Goal: Transaction & Acquisition: Download file/media

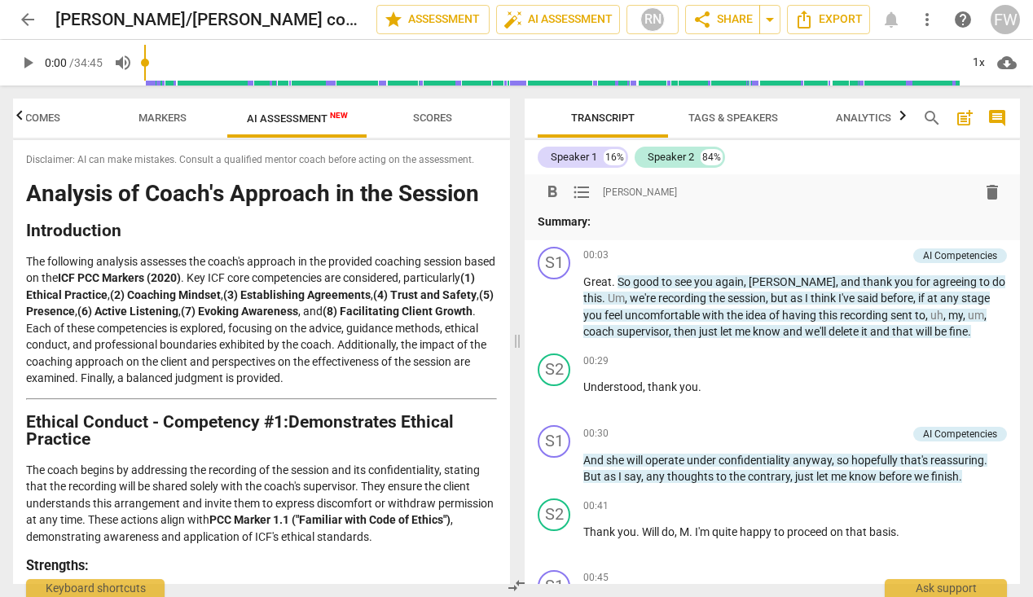
scroll to position [3, 0]
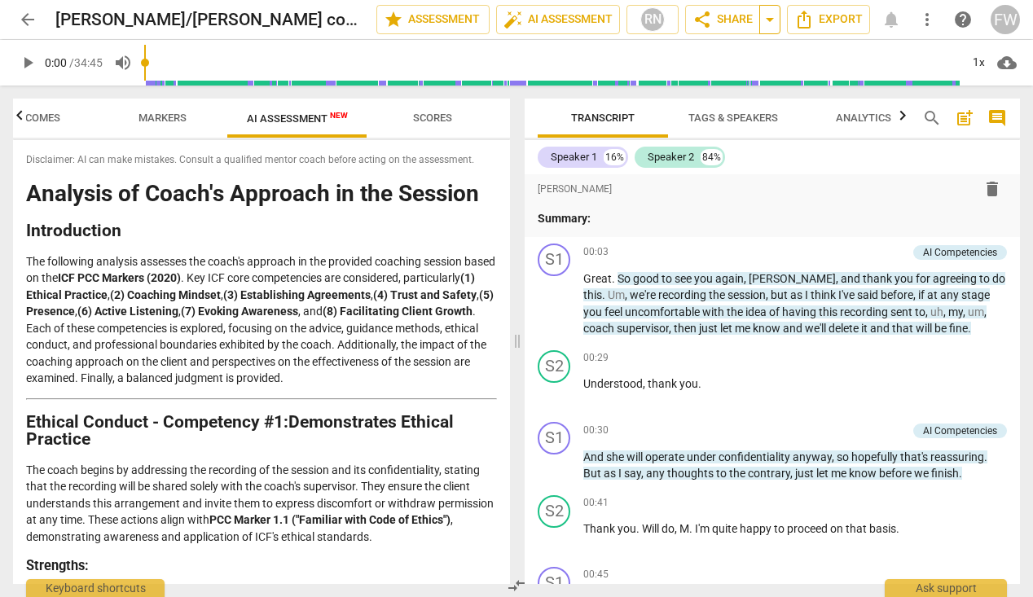
click at [772, 18] on span "arrow_drop_down" at bounding box center [770, 20] width 20 height 20
click at [846, 17] on span "Export" at bounding box center [828, 20] width 68 height 20
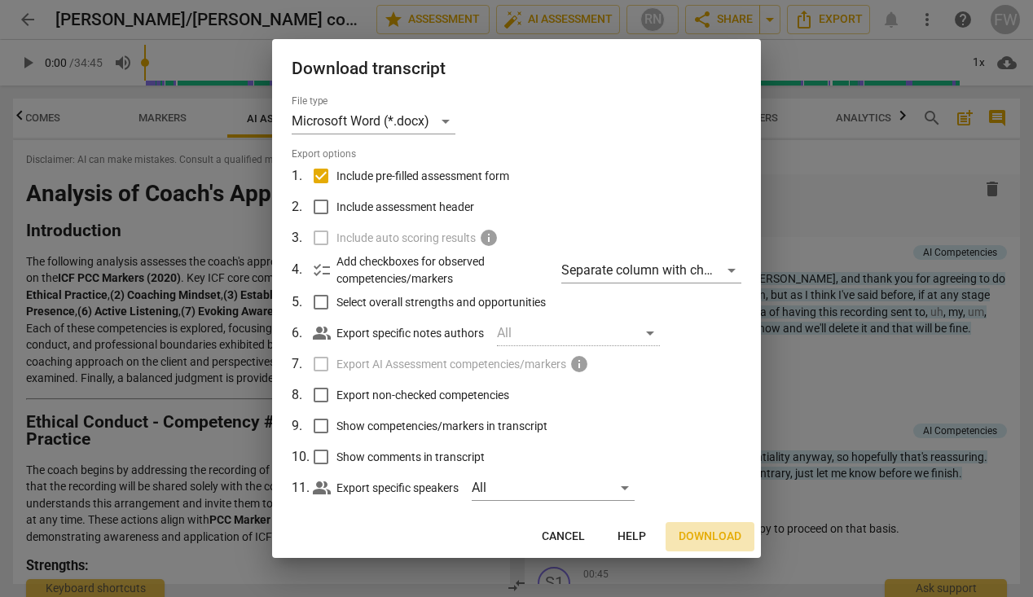
click at [713, 533] on span "Download" at bounding box center [710, 537] width 63 height 16
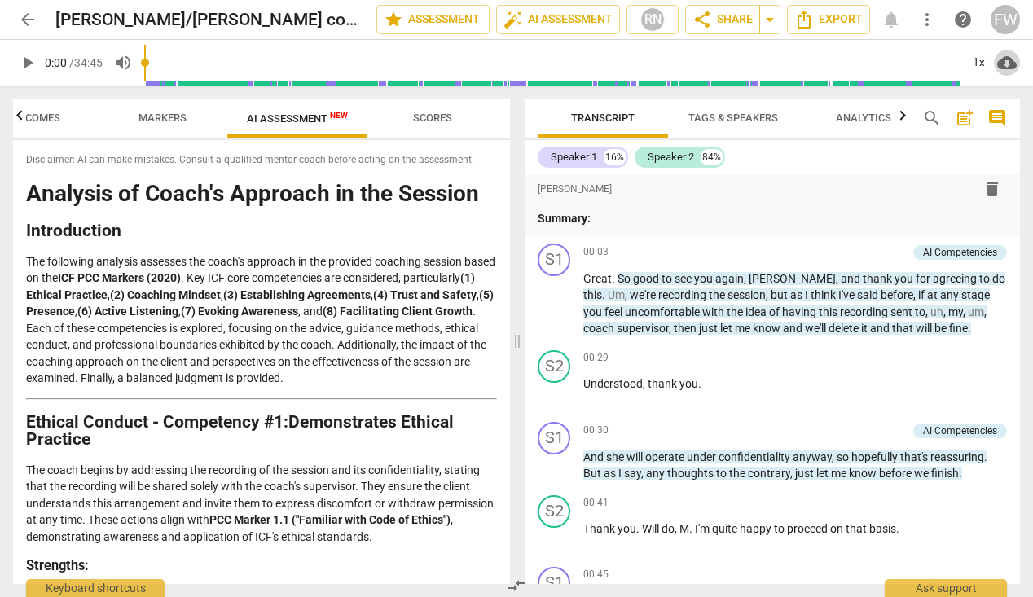
click at [1007, 63] on span "cloud_download" at bounding box center [1007, 63] width 20 height 20
click at [982, 61] on li "Download audio" at bounding box center [960, 62] width 121 height 39
click at [25, 17] on span "arrow_back" at bounding box center [28, 20] width 20 height 20
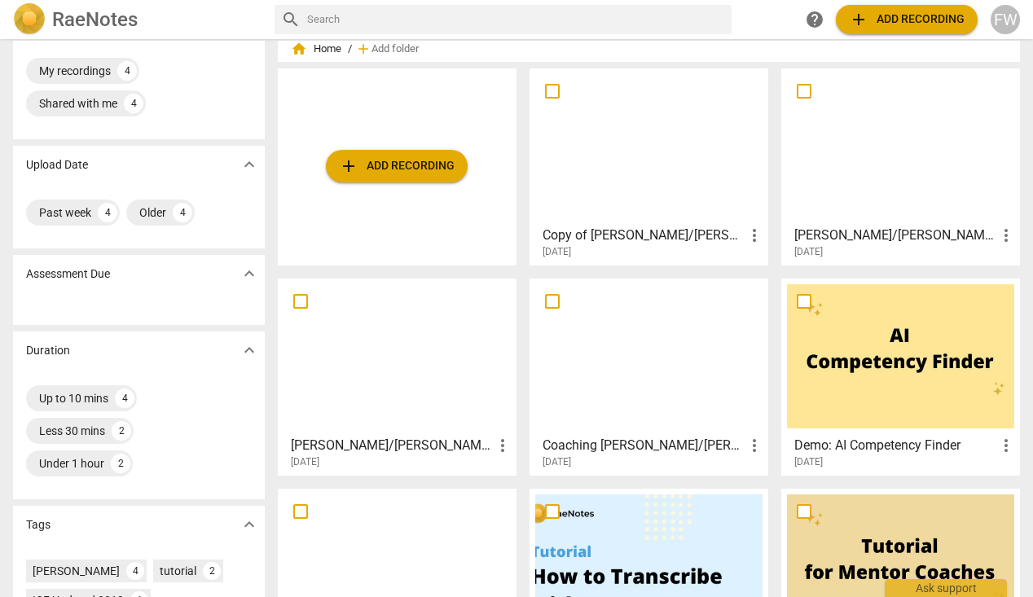
scroll to position [51, 0]
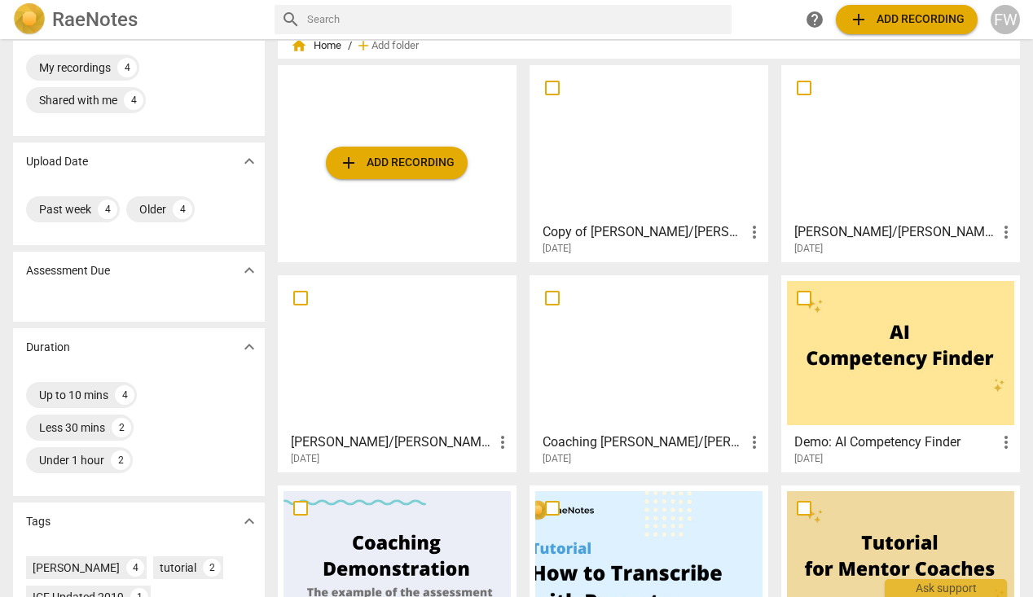
click at [375, 364] on div at bounding box center [396, 353] width 227 height 144
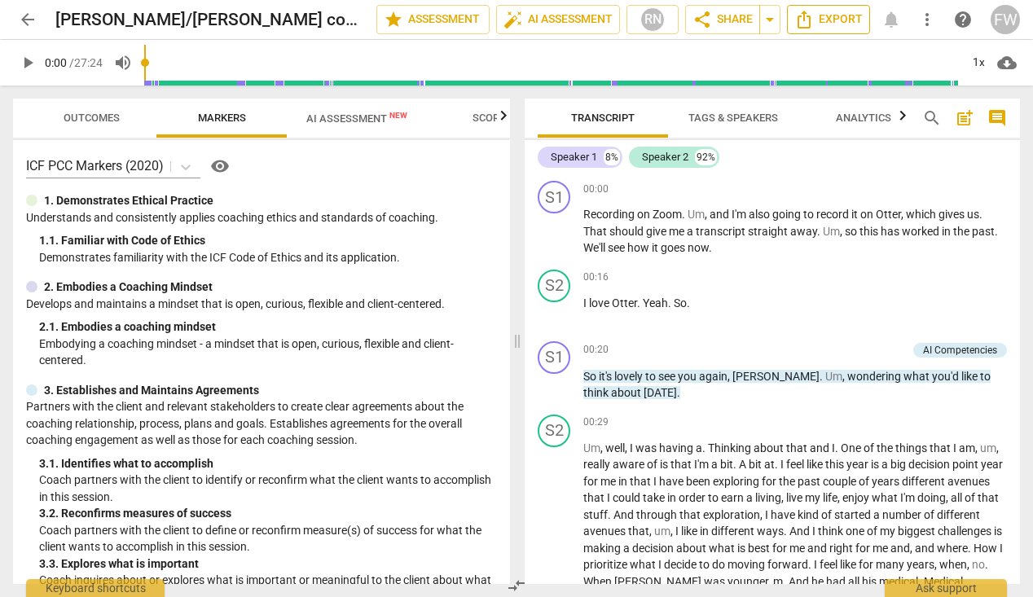
click at [838, 14] on span "Export" at bounding box center [828, 20] width 68 height 20
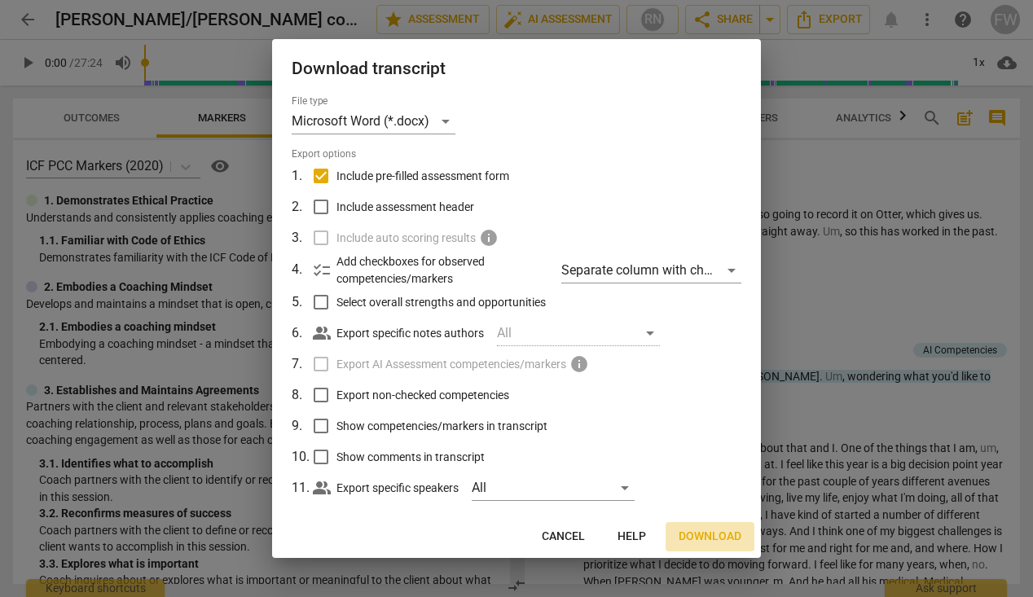
click at [698, 537] on span "Download" at bounding box center [710, 537] width 63 height 16
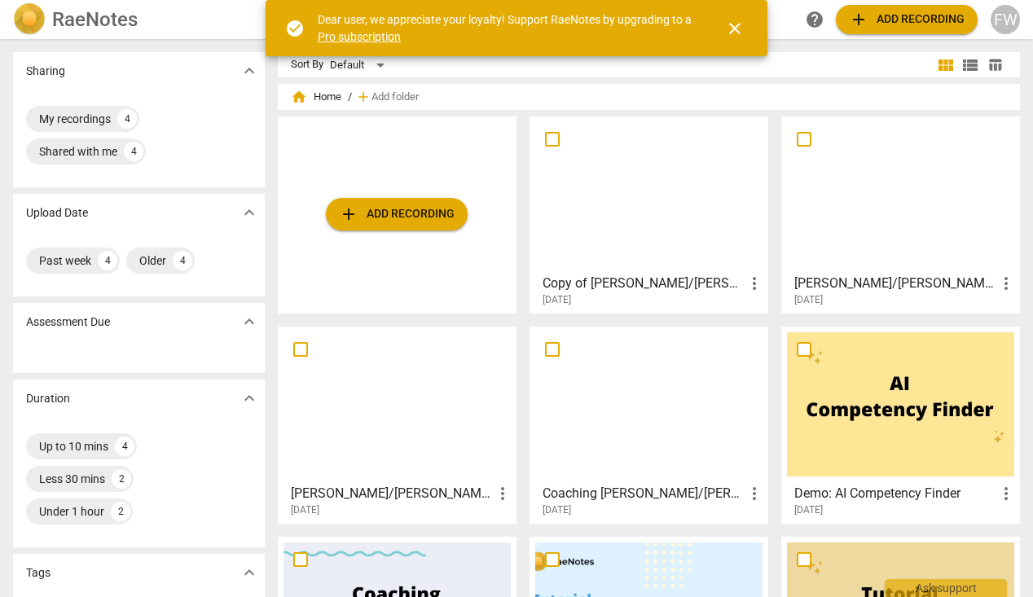
click at [389, 405] on div at bounding box center [396, 404] width 227 height 144
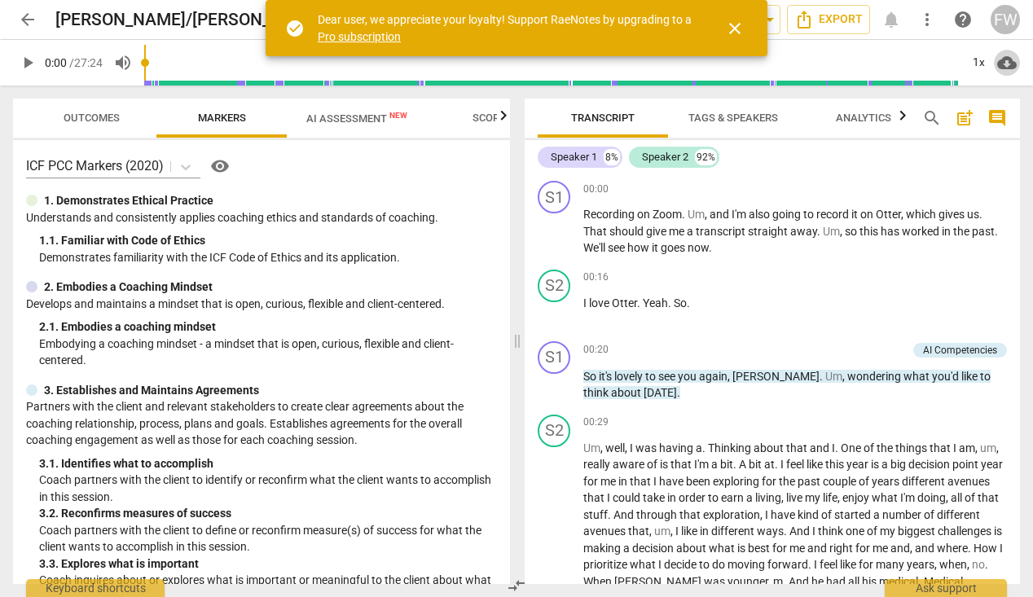
click at [1008, 63] on span "cloud_download" at bounding box center [1007, 63] width 20 height 20
click at [977, 60] on li "Download audio" at bounding box center [960, 62] width 121 height 39
click at [740, 26] on span "close" at bounding box center [735, 29] width 20 height 20
